Goal: Transaction & Acquisition: Purchase product/service

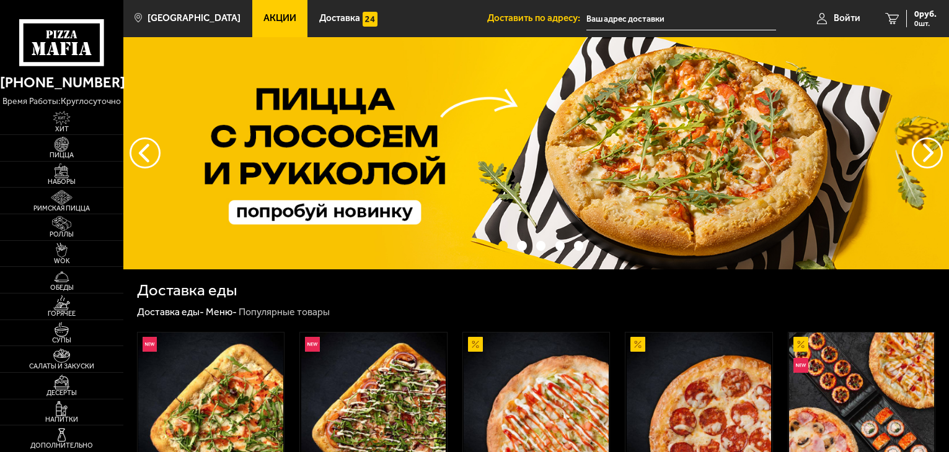
type input "[STREET_ADDRESS]"
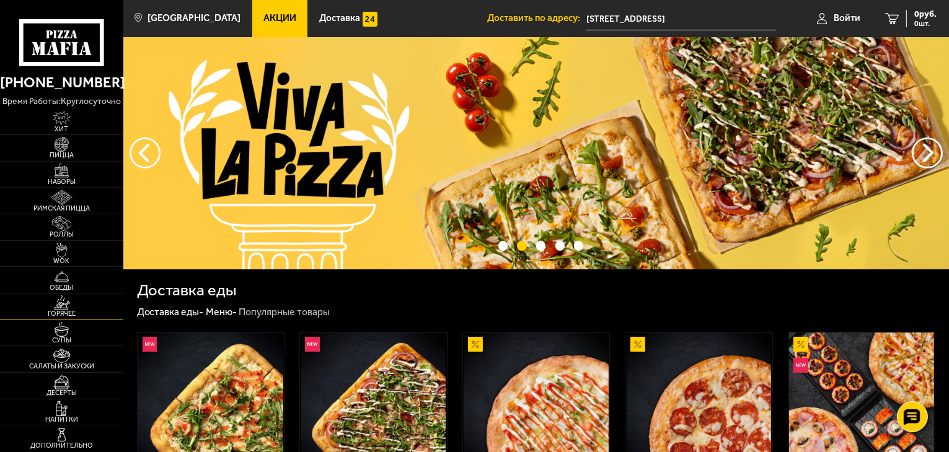
scroll to position [62, 0]
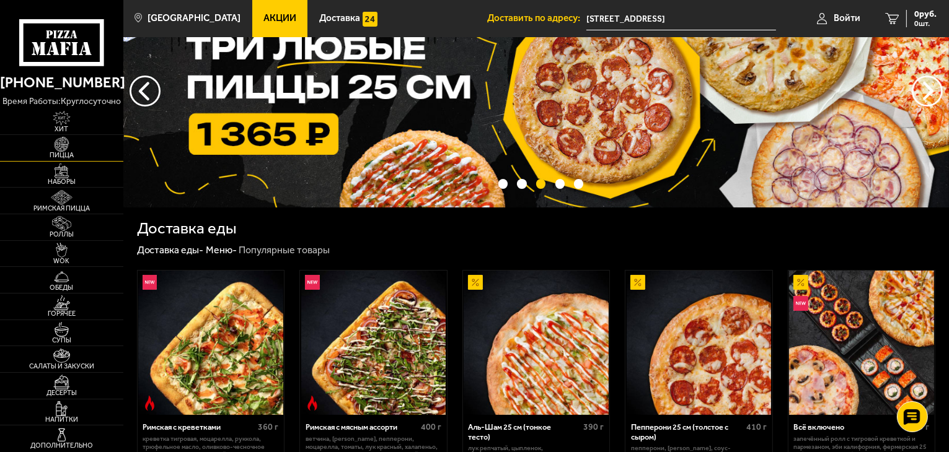
click at [69, 150] on img at bounding box center [62, 144] width 38 height 15
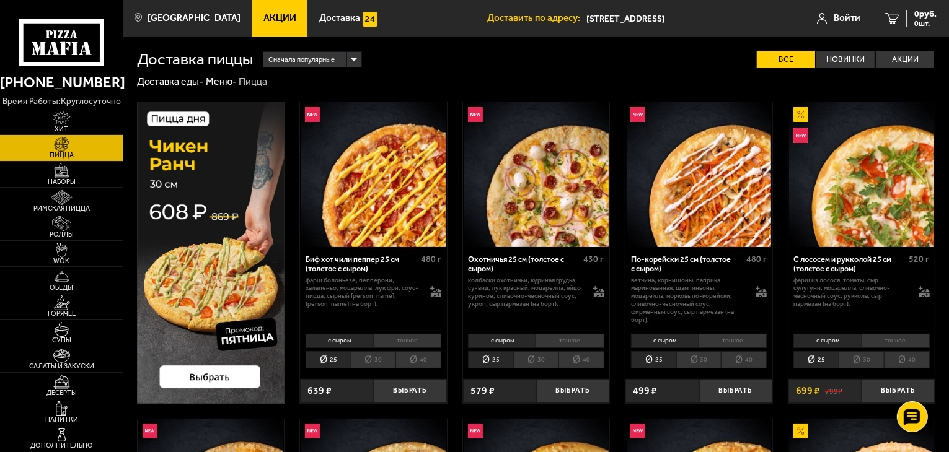
click at [76, 107] on p "время работы: круглосуточно" at bounding box center [61, 102] width 123 height 14
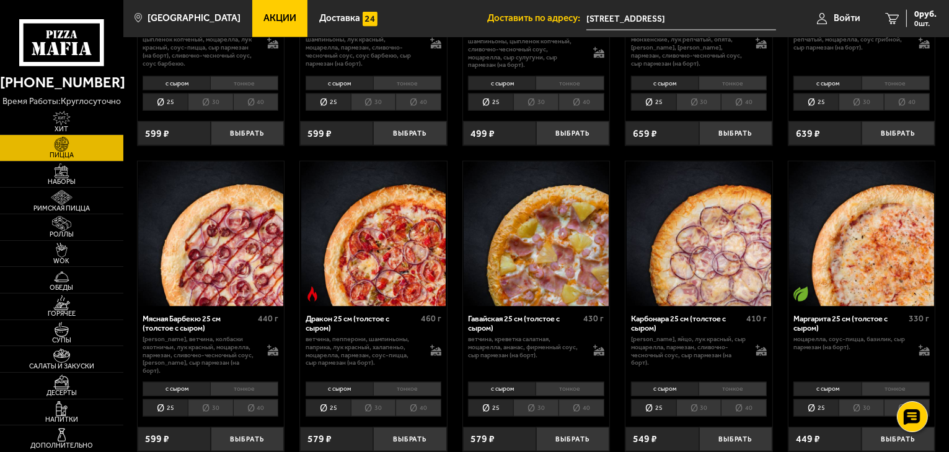
scroll to position [1797, 0]
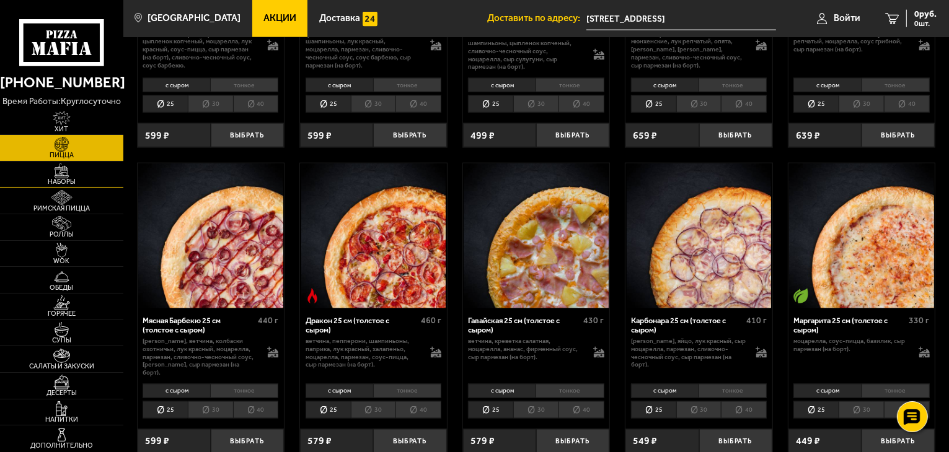
click at [90, 181] on span "Наборы" at bounding box center [61, 181] width 123 height 7
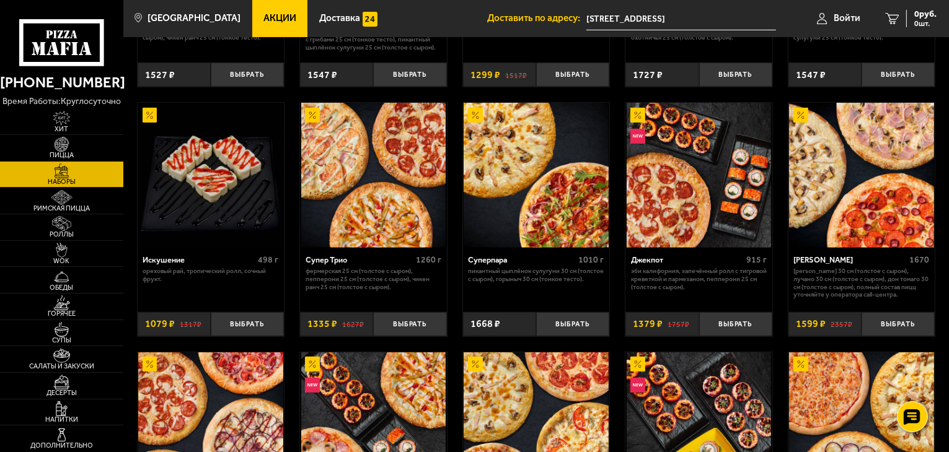
scroll to position [496, 0]
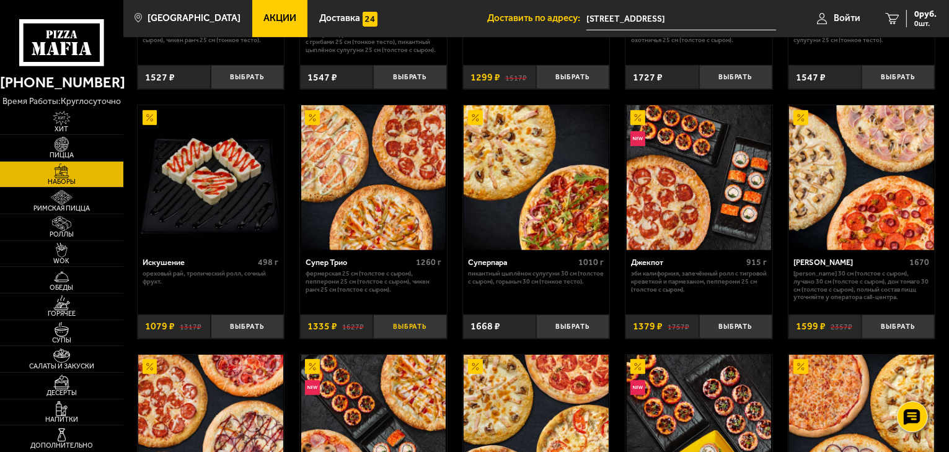
click at [413, 329] on button "Выбрать" at bounding box center [409, 327] width 73 height 24
click at [894, 21] on div "1335 руб. 1 шт." at bounding box center [913, 18] width 45 height 17
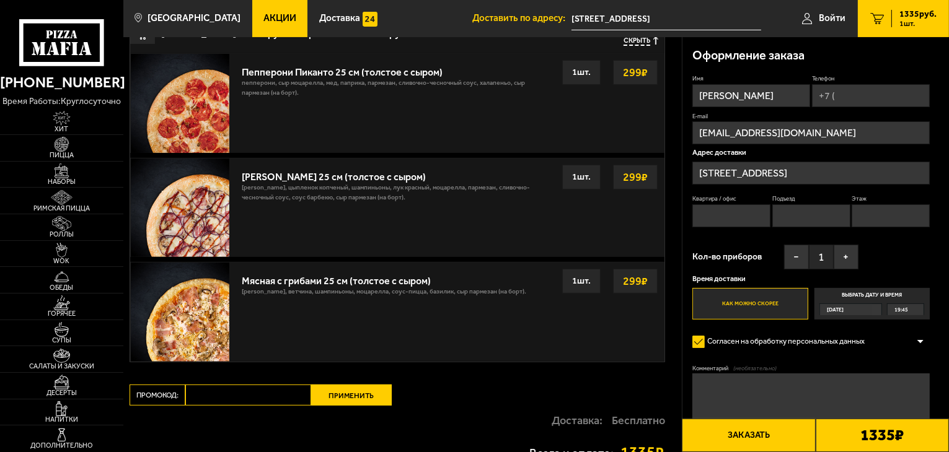
scroll to position [570, 0]
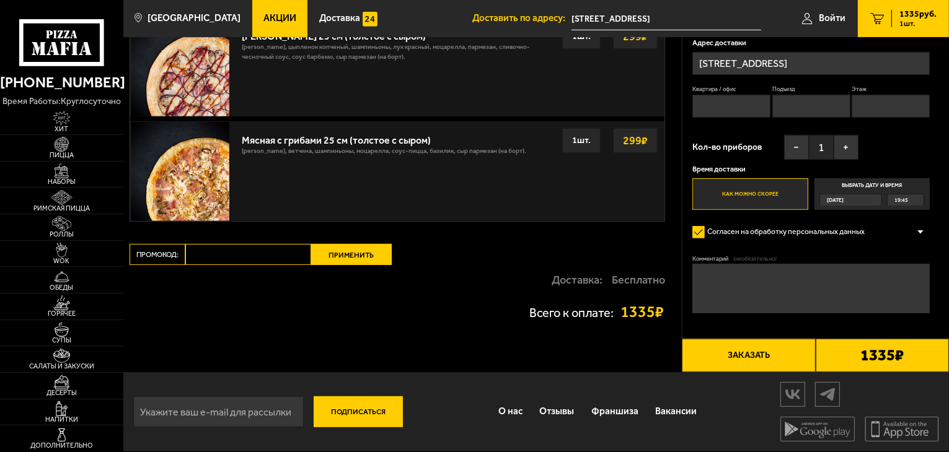
click at [746, 351] on button "Заказать" at bounding box center [748, 355] width 133 height 33
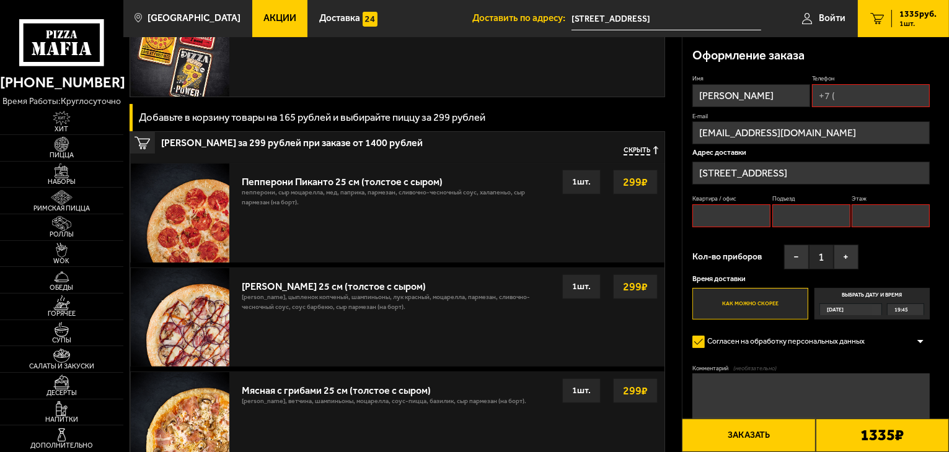
scroll to position [353, 0]
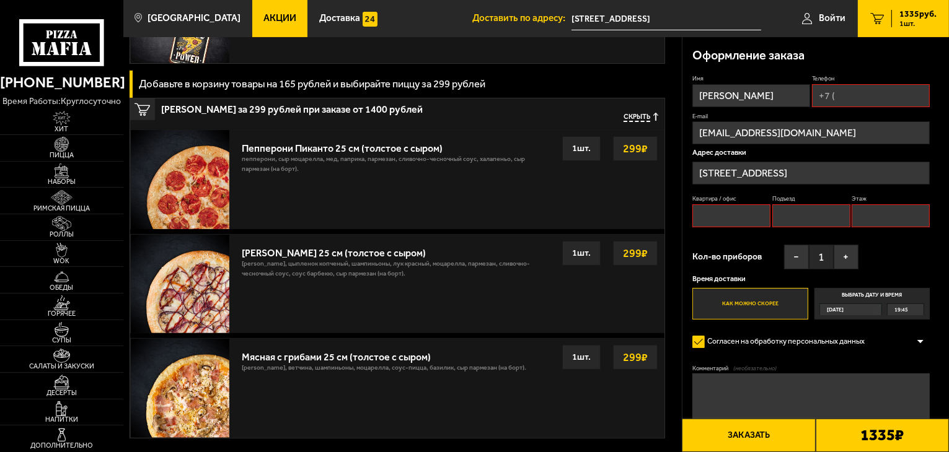
click at [821, 134] on input "[EMAIL_ADDRESS][DOMAIN_NAME]" at bounding box center [810, 132] width 237 height 23
click at [783, 102] on input "[PERSON_NAME]" at bounding box center [751, 95] width 118 height 23
click at [852, 97] on input "Телефон" at bounding box center [871, 95] width 118 height 23
type input "[PHONE_NUMBER]"
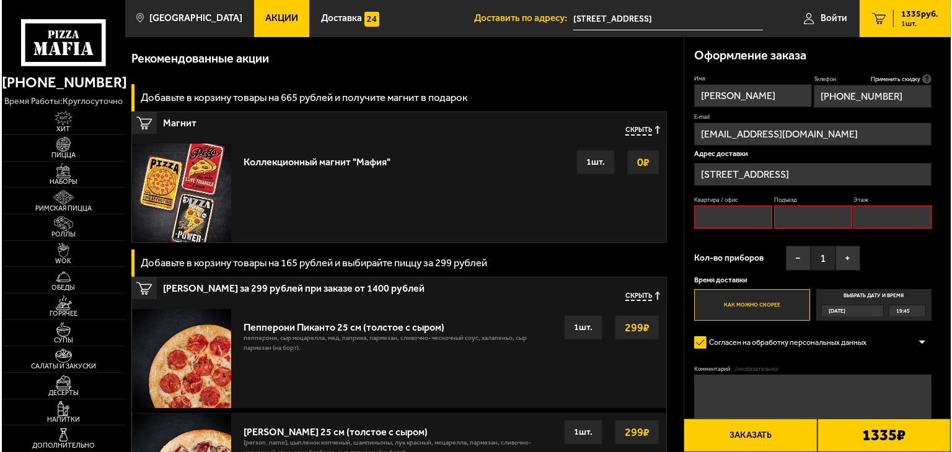
scroll to position [136, 0]
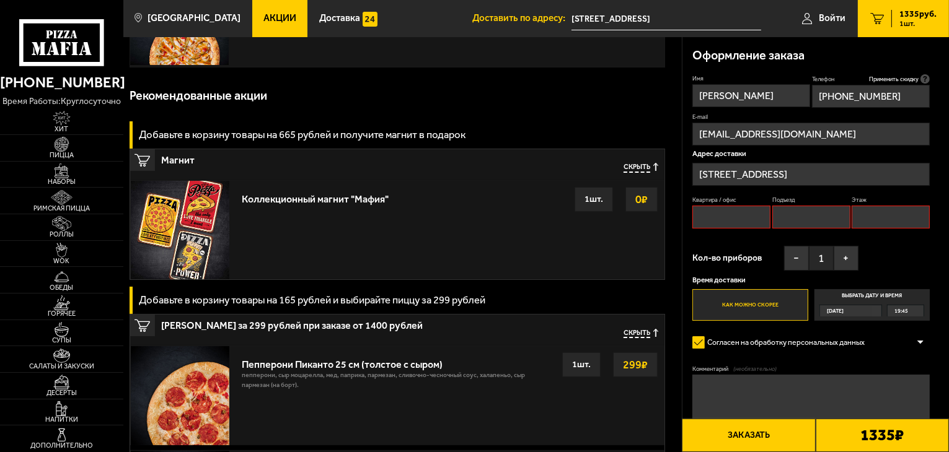
click at [810, 128] on input "[EMAIL_ADDRESS][DOMAIN_NAME]" at bounding box center [810, 134] width 237 height 23
click at [726, 218] on input "Квартира / офис" at bounding box center [731, 217] width 78 height 23
type input "243"
click at [804, 219] on input "Подъезд" at bounding box center [811, 217] width 78 height 23
type input "3"
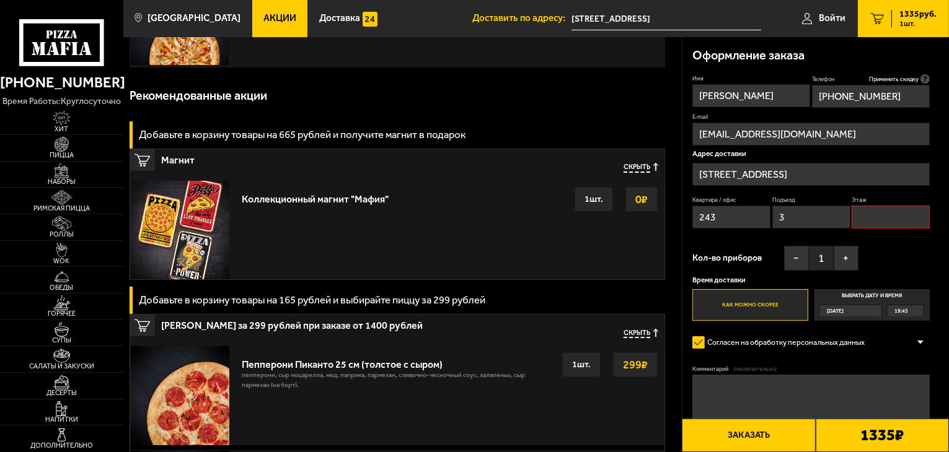
click at [871, 211] on input "Этаж" at bounding box center [891, 217] width 78 height 23
type input "7"
click at [759, 434] on button "Заказать" at bounding box center [748, 435] width 133 height 33
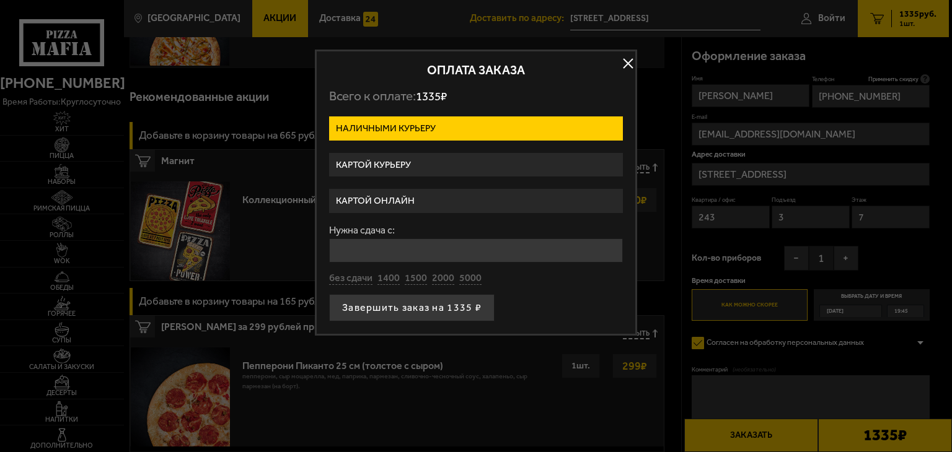
click at [462, 167] on label "Картой курьеру" at bounding box center [476, 165] width 294 height 24
click at [0, 0] on input "Картой курьеру" at bounding box center [0, 0] width 0 height 0
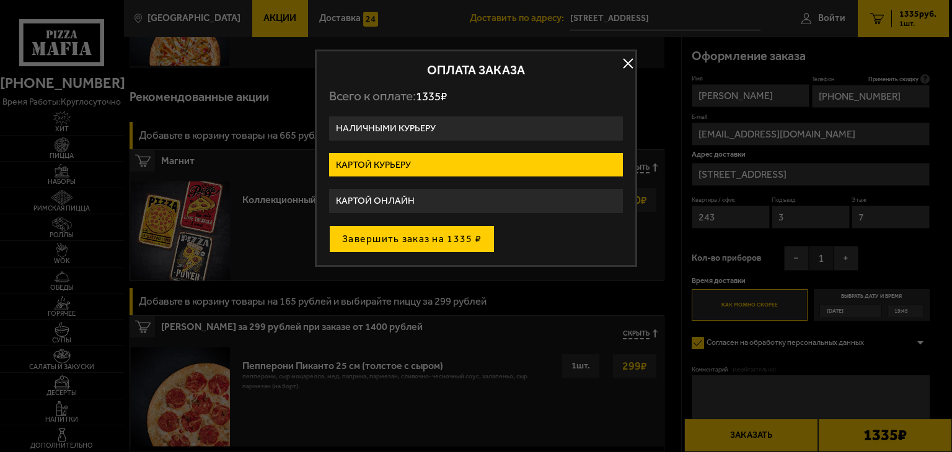
click at [466, 241] on button "Завершить заказ на 1335 ₽" at bounding box center [411, 239] width 165 height 27
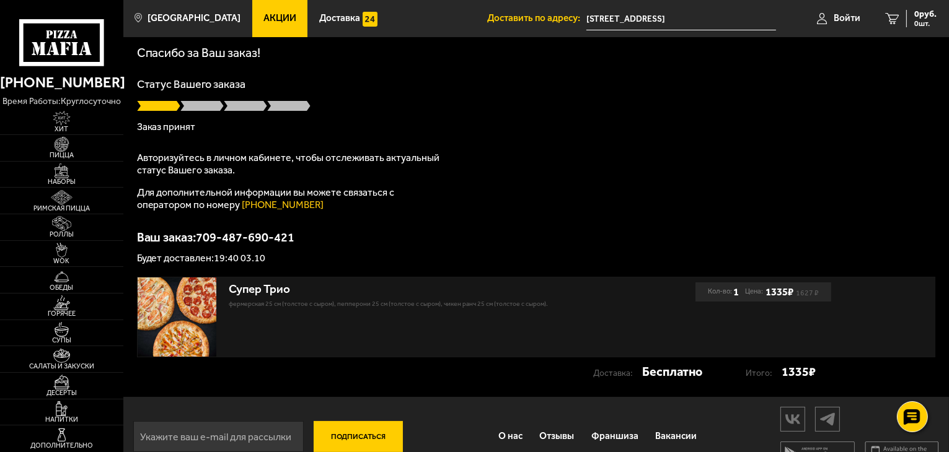
scroll to position [62, 0]
